Goal: Task Accomplishment & Management: Complete application form

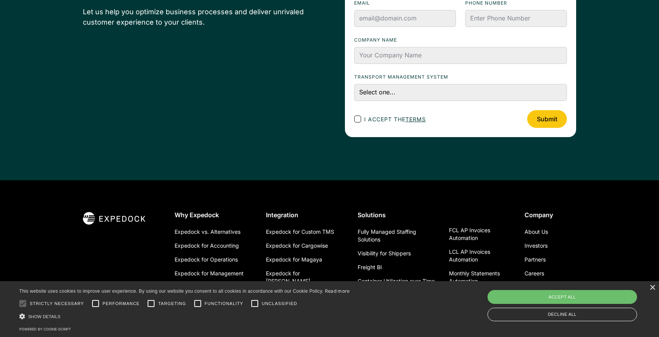
scroll to position [2742, 0]
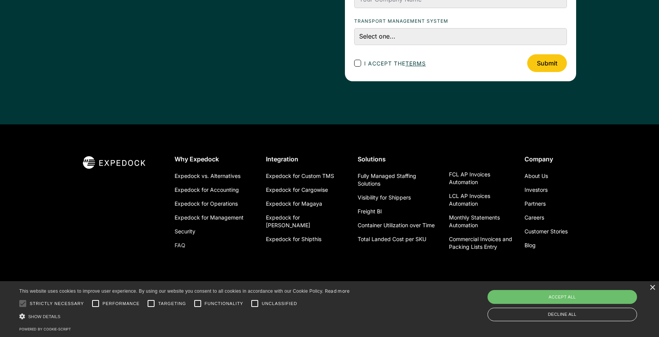
click at [178, 245] on link "FAQ" at bounding box center [179, 245] width 11 height 14
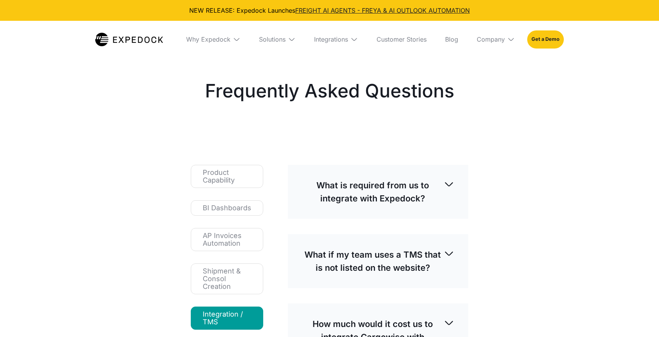
select select
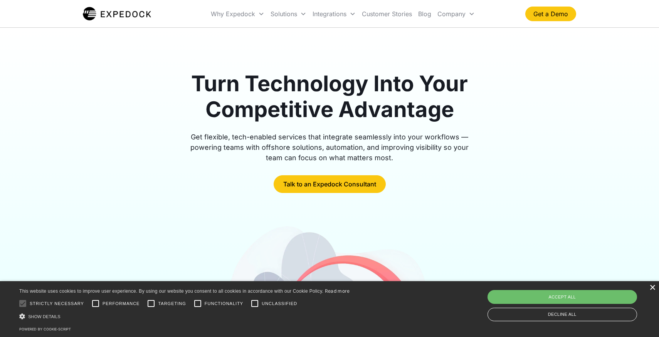
click at [651, 288] on div "×" at bounding box center [652, 288] width 6 height 6
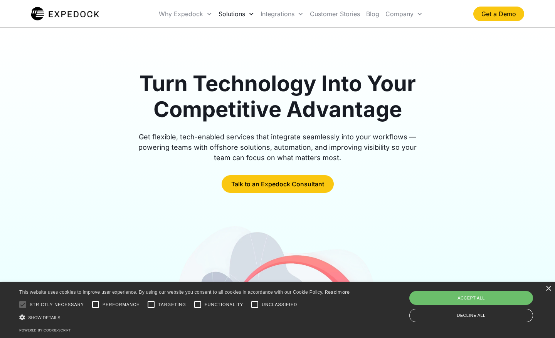
click at [186, 15] on div "Why Expedock" at bounding box center [181, 14] width 44 height 8
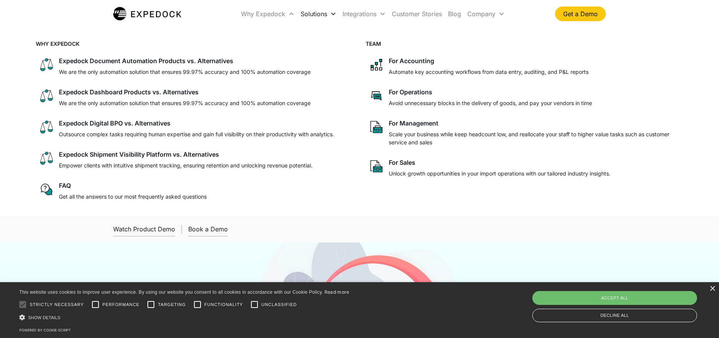
click at [260, 18] on div "Why Expedock" at bounding box center [268, 14] width 60 height 26
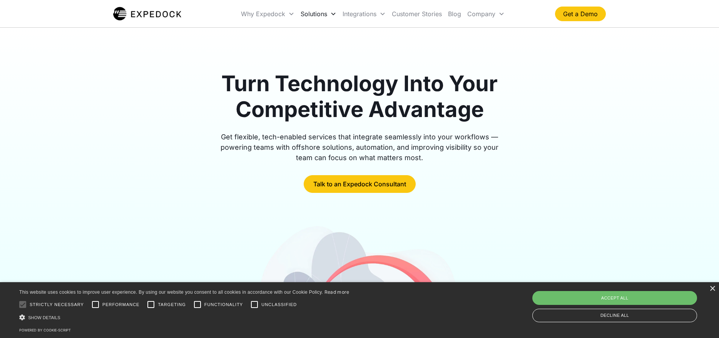
click at [260, 18] on div "Why Expedock" at bounding box center [268, 14] width 60 height 26
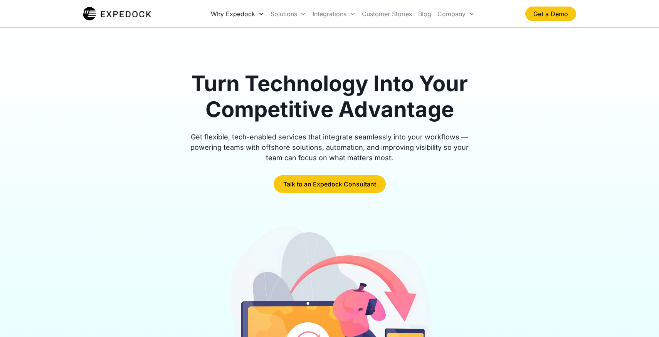
click at [253, 18] on div "Why Expedock" at bounding box center [238, 14] width 60 height 26
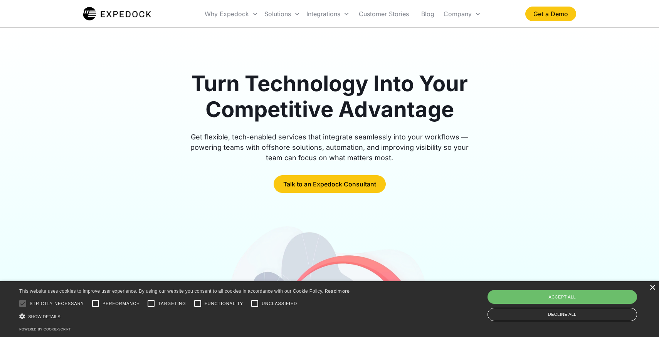
click at [653, 289] on div "×" at bounding box center [652, 288] width 6 height 6
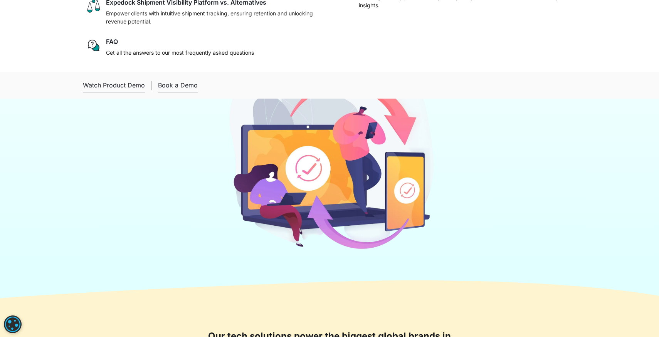
scroll to position [194, 0]
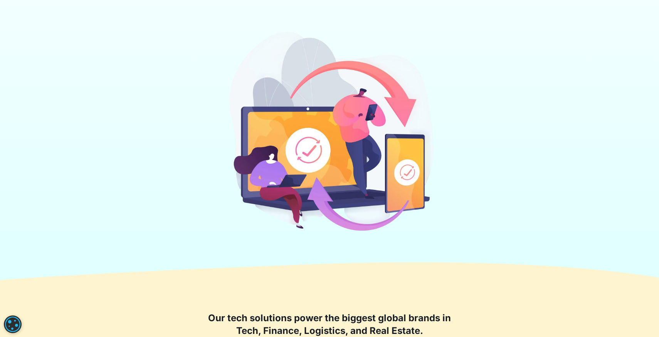
click at [376, 225] on img at bounding box center [329, 133] width 211 height 208
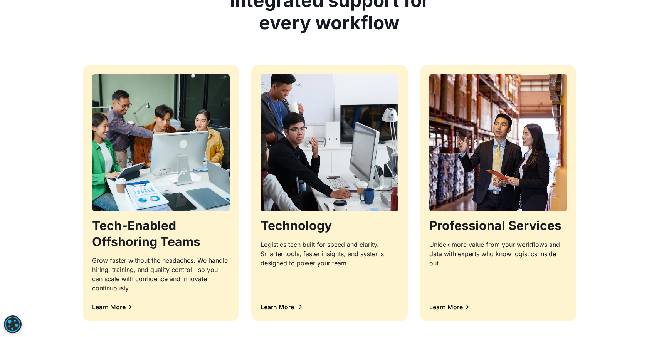
scroll to position [782, 0]
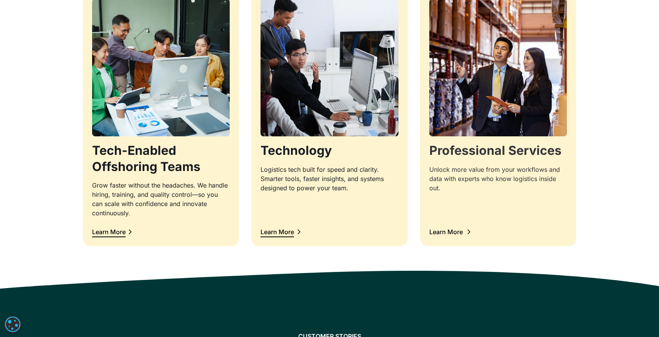
click at [469, 182] on div "Unlock more value from your workflows and data with experts who know logistics …" at bounding box center [497, 179] width 137 height 28
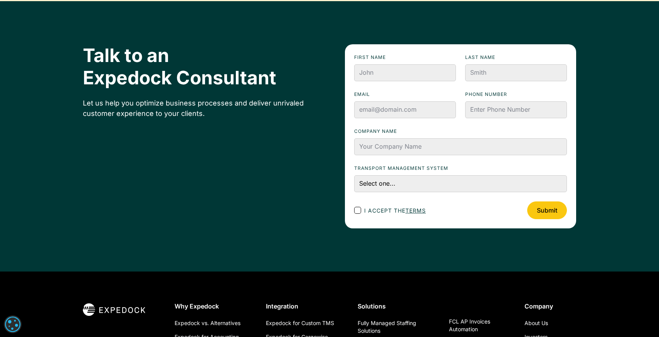
scroll to position [2596, 0]
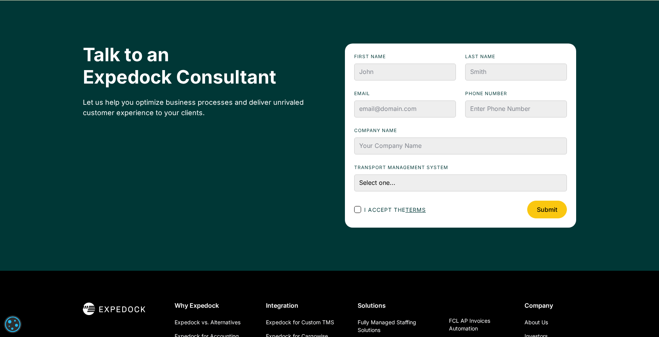
click at [319, 163] on div "Talk to an Expedock Consultant Let us help you optimize business processes and …" at bounding box center [329, 136] width 493 height 184
click at [392, 176] on select "Select one... First Choice Second Choice Third Choice" at bounding box center [460, 182] width 213 height 17
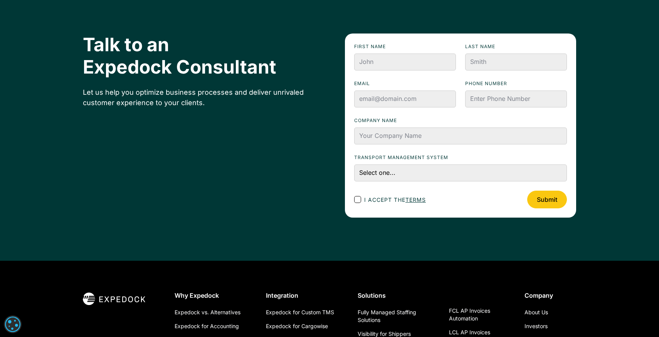
scroll to position [2605, 0]
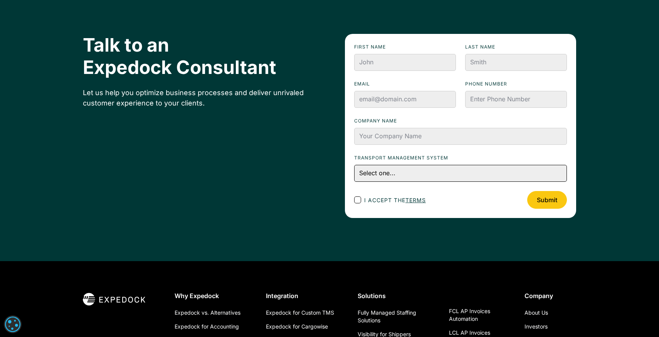
click at [530, 173] on select "Select one... First Choice Second Choice Third Choice" at bounding box center [460, 173] width 213 height 17
drag, startPoint x: 452, startPoint y: 154, endPoint x: 353, endPoint y: 154, distance: 99.0
click at [353, 154] on form "First name Last name Email Phone numbeR Company name Transport Management Syste…" at bounding box center [460, 126] width 231 height 184
copy label "Transport Management System"
